Goal: Transaction & Acquisition: Subscribe to service/newsletter

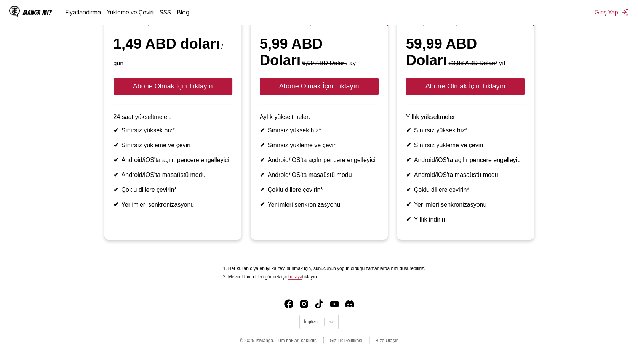
scroll to position [136, 0]
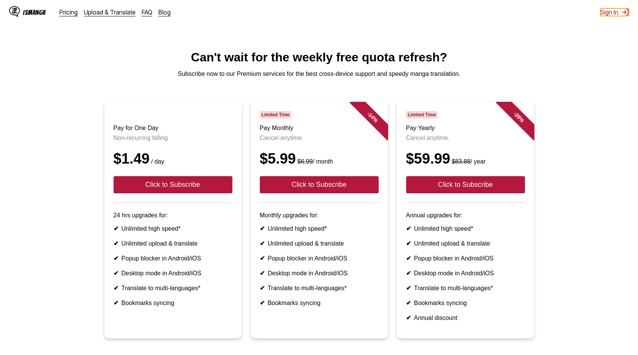
click at [617, 14] on button "Sign In" at bounding box center [615, 12] width 29 height 8
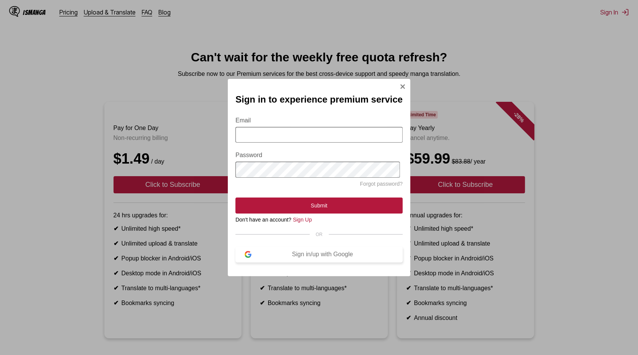
click at [303, 253] on button "Sign in/up with Google" at bounding box center [319, 254] width 167 height 16
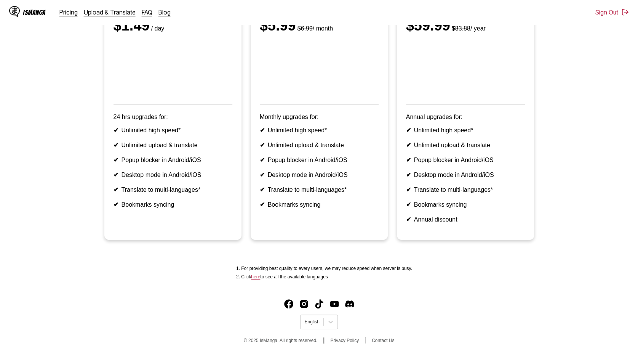
scroll to position [151, 0]
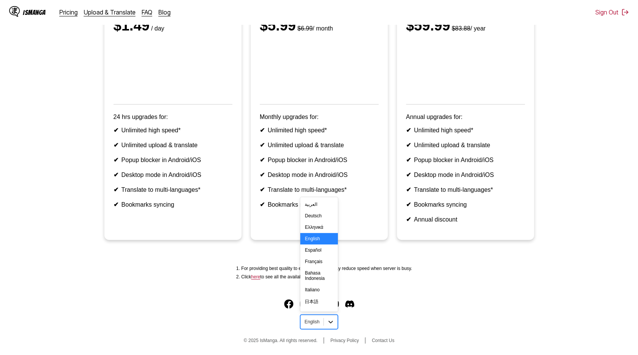
click at [327, 321] on icon at bounding box center [331, 322] width 8 height 8
click at [317, 271] on div "Türkçe" at bounding box center [318, 267] width 37 height 11
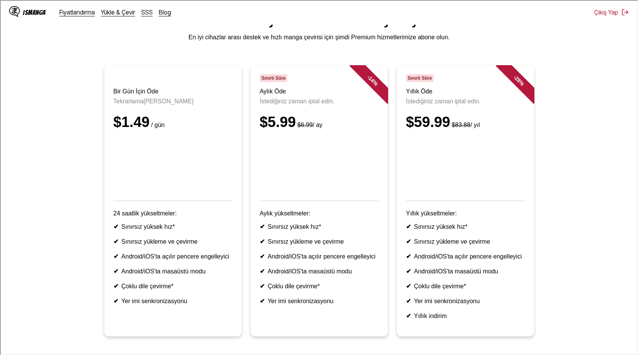
scroll to position [151, 0]
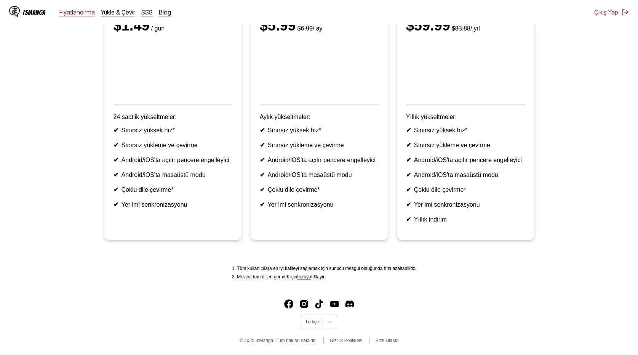
click at [79, 13] on link "Fiyatlandırma" at bounding box center [76, 12] width 35 height 8
